Goal: Check status: Check status

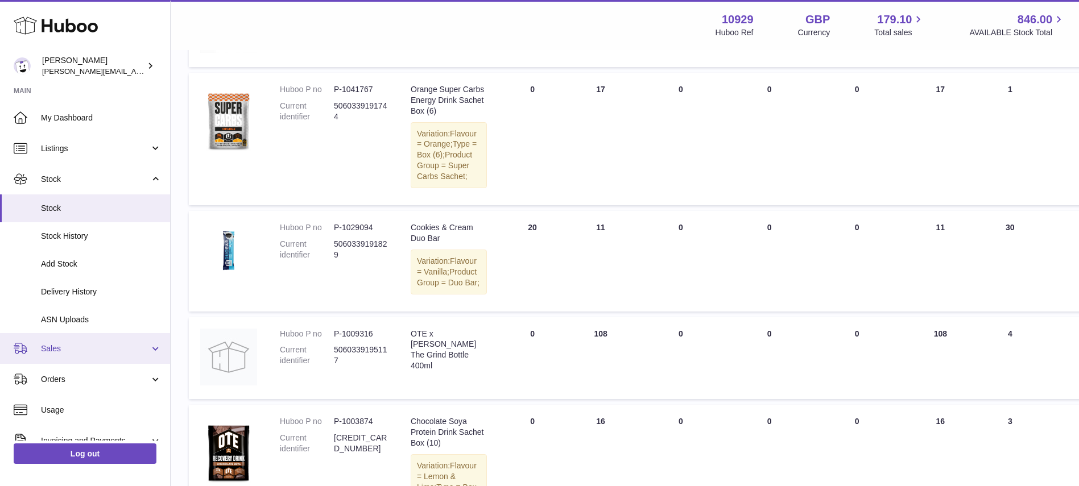
click at [109, 355] on link "Sales" at bounding box center [85, 348] width 170 height 31
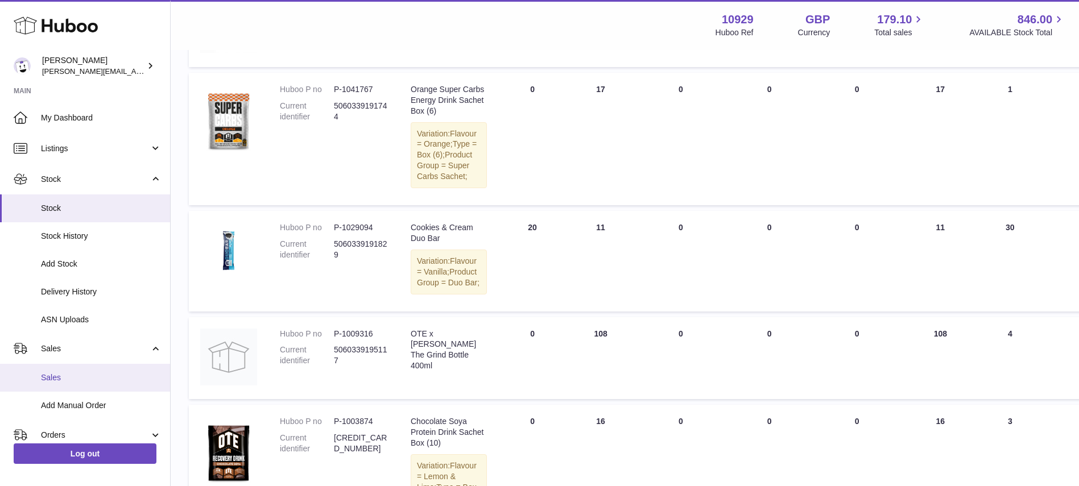
click at [106, 383] on link "Sales" at bounding box center [85, 378] width 170 height 28
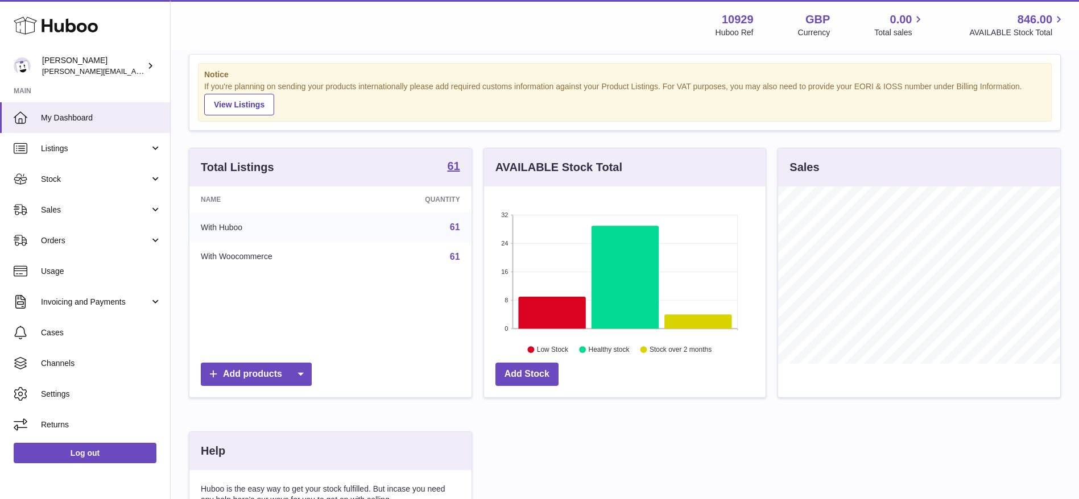
scroll to position [14, 0]
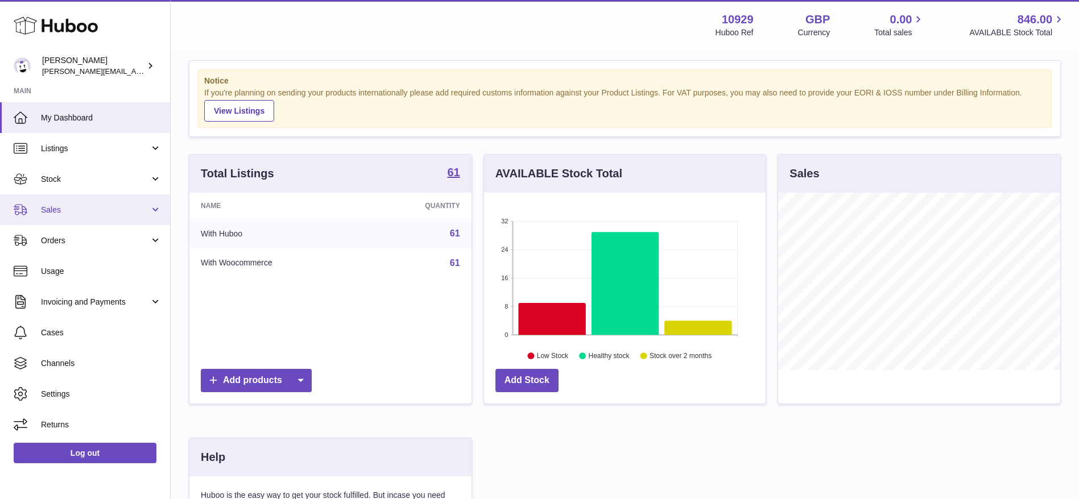
click at [60, 203] on link "Sales" at bounding box center [85, 210] width 170 height 31
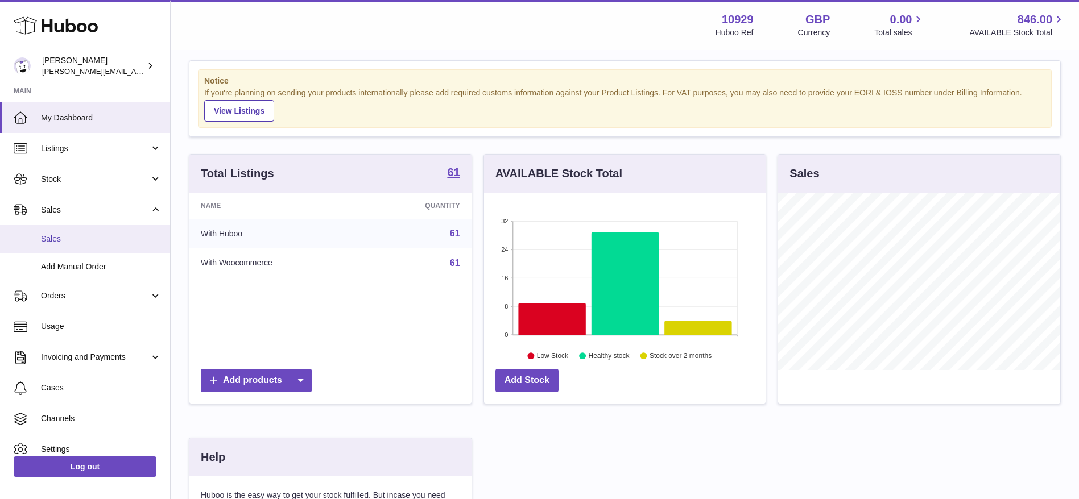
click at [70, 239] on span "Sales" at bounding box center [101, 239] width 121 height 11
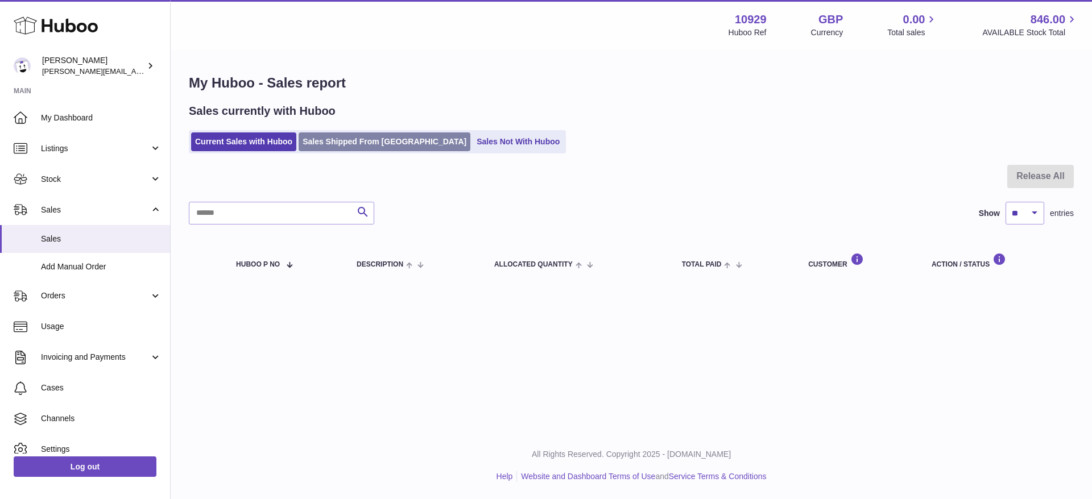
click at [351, 142] on link "Sales Shipped From Huboo" at bounding box center [385, 142] width 172 height 19
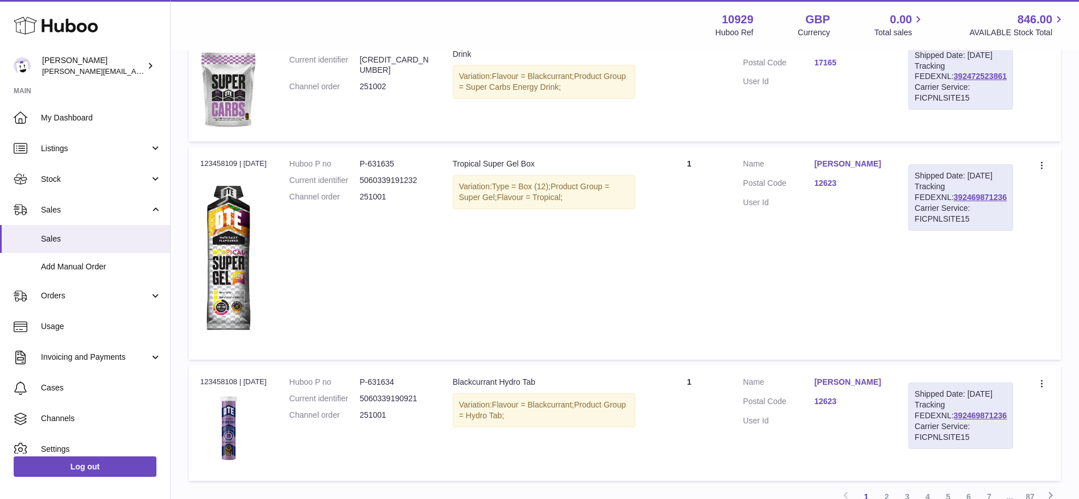
scroll to position [1409, 0]
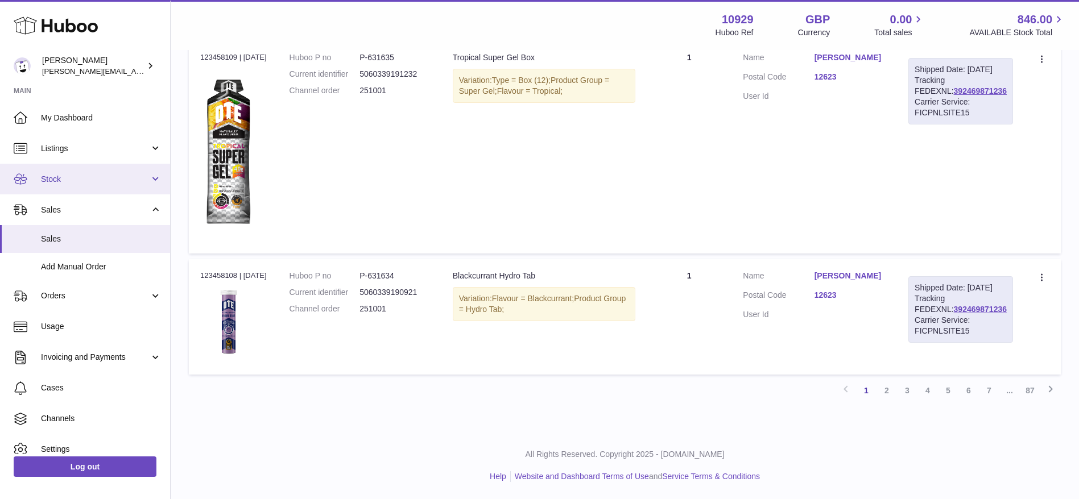
click at [48, 181] on span "Stock" at bounding box center [95, 179] width 109 height 11
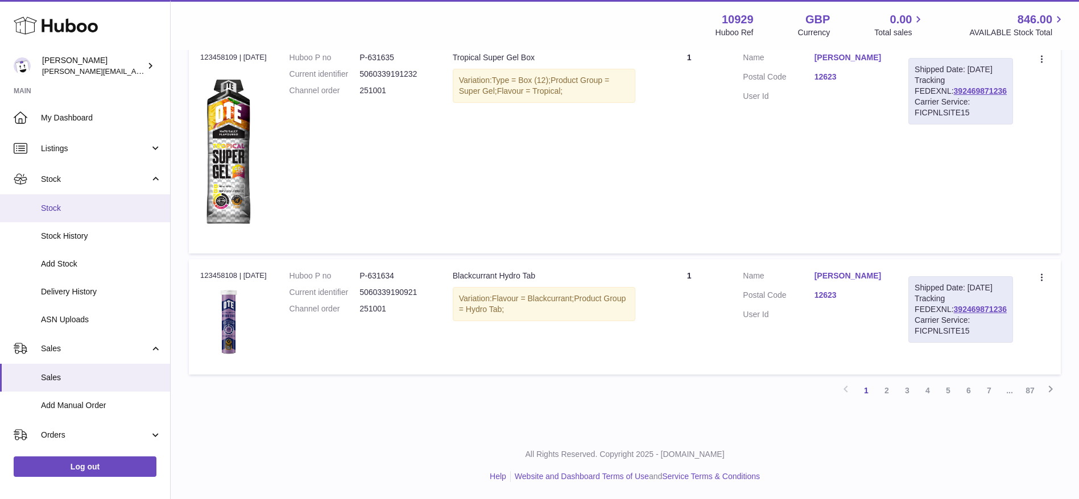
click at [50, 203] on span "Stock" at bounding box center [101, 208] width 121 height 11
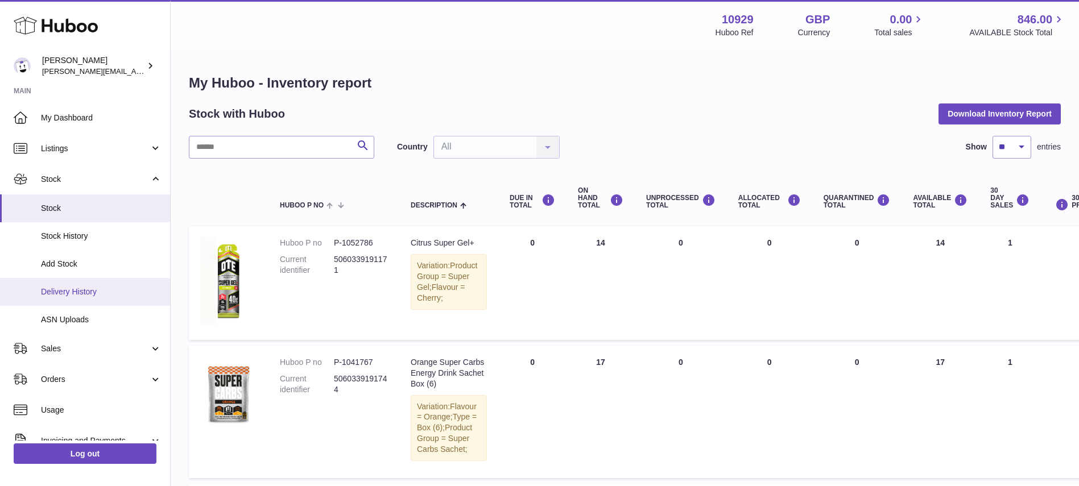
click at [65, 295] on span "Delivery History" at bounding box center [101, 292] width 121 height 11
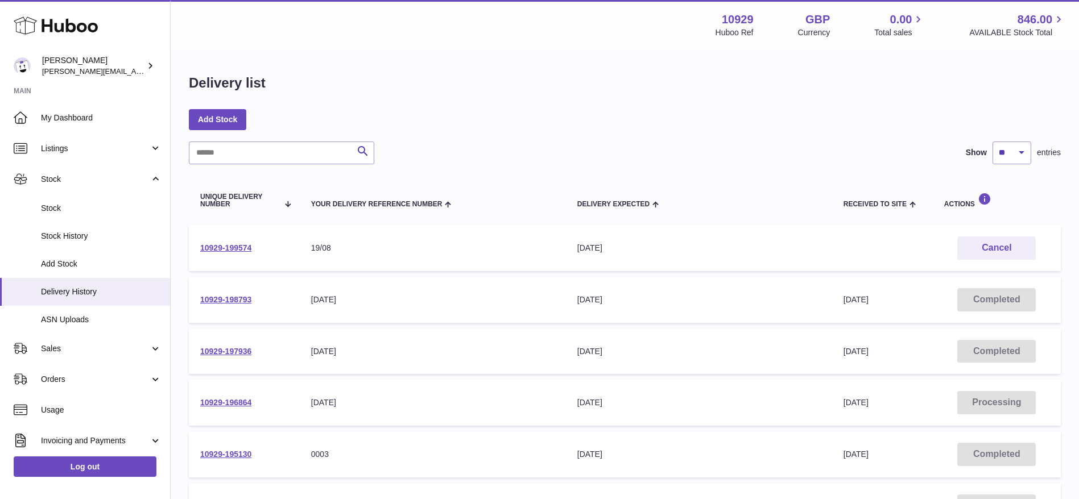
drag, startPoint x: 259, startPoint y: 245, endPoint x: 196, endPoint y: 246, distance: 63.2
click at [196, 246] on td "10929-199574" at bounding box center [244, 248] width 111 height 46
copy link "10929-199574"
